Goal: Information Seeking & Learning: Learn about a topic

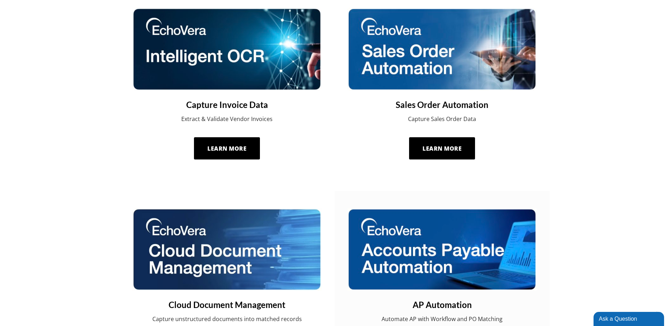
scroll to position [388, 0]
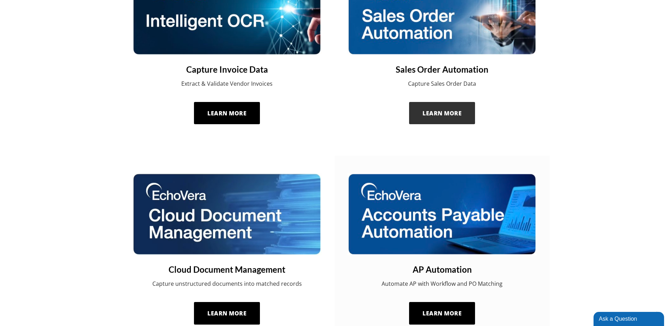
click at [442, 117] on link "Learn More" at bounding box center [442, 113] width 66 height 23
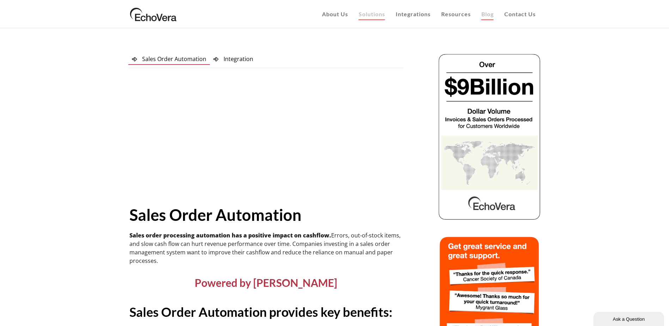
click at [481, 14] on link "Blog" at bounding box center [487, 14] width 23 height 28
